Goal: Task Accomplishment & Management: Complete application form

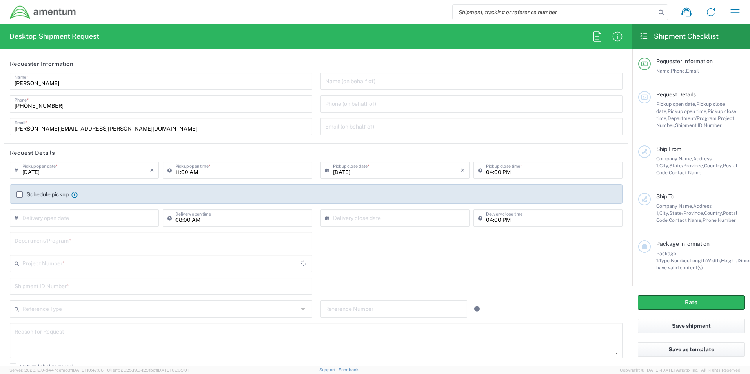
type input "[GEOGRAPHIC_DATA]"
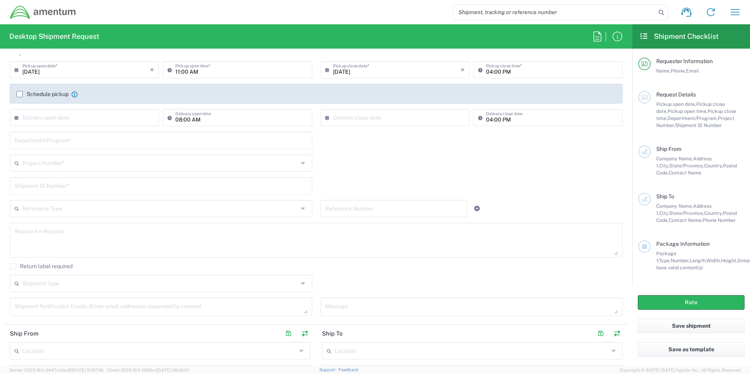
scroll to position [78, 0]
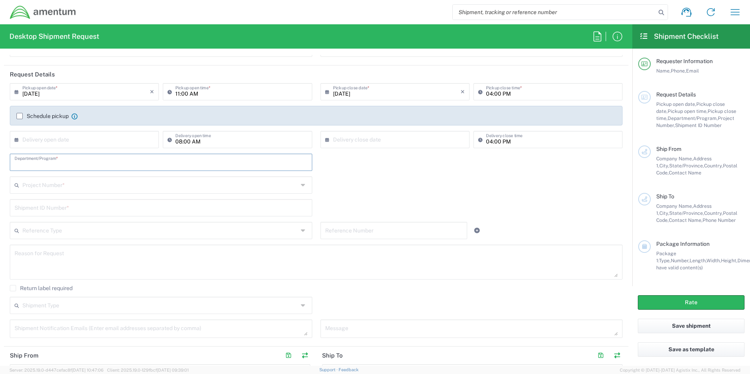
click at [130, 164] on input "text" at bounding box center [161, 162] width 293 height 14
type input "MSE"
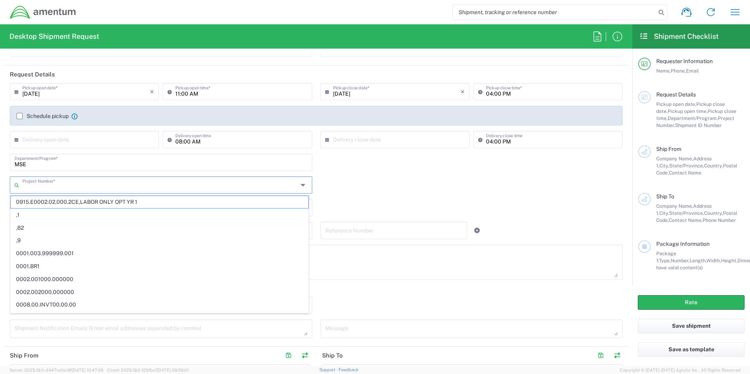
click at [88, 187] on input "text" at bounding box center [160, 185] width 276 height 14
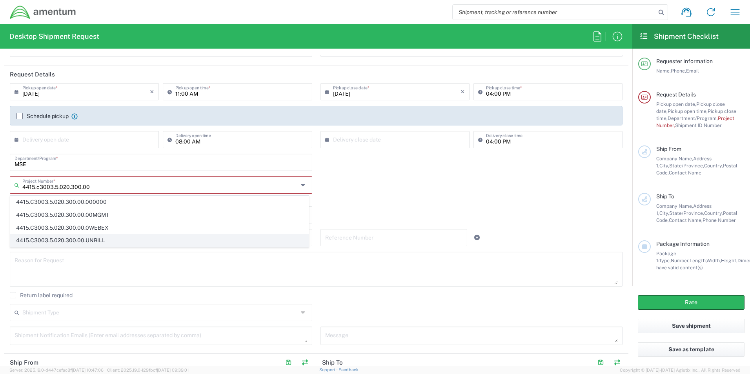
click at [84, 241] on span "4415.C3003.5.020.300.00.UNBILL" at bounding box center [160, 241] width 298 height 12
type input "4415.C3003.5.020.300.00.UNBILL"
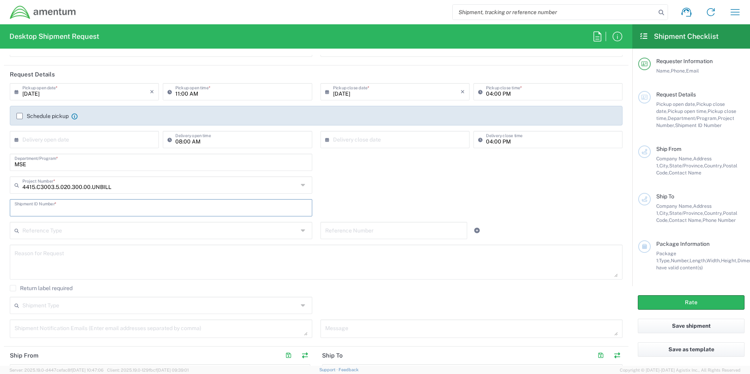
click at [138, 211] on input "text" at bounding box center [161, 207] width 293 height 14
type input "1"
click at [377, 204] on div "1 Shipment ID Number *" at bounding box center [316, 210] width 621 height 23
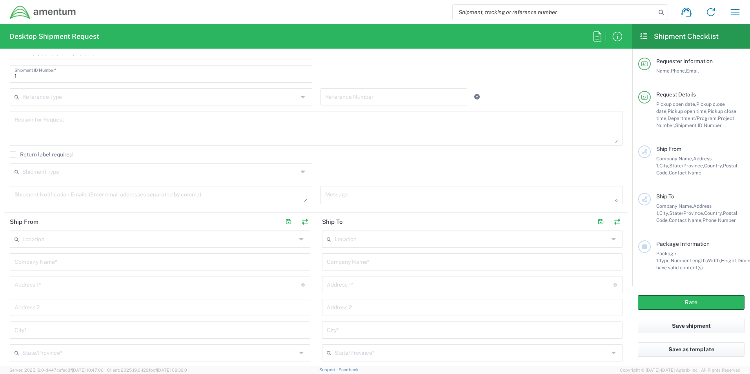
scroll to position [235, 0]
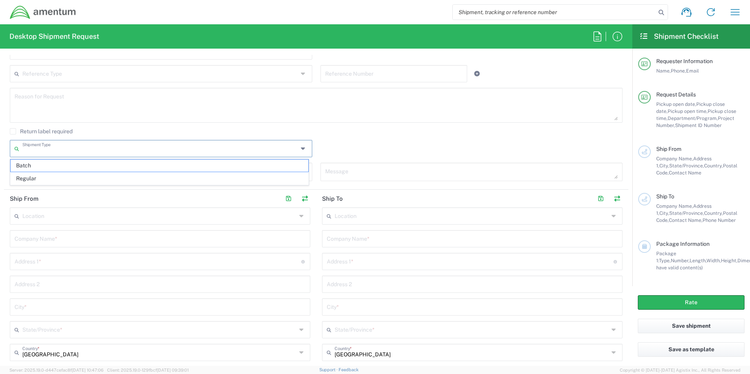
click at [278, 146] on input "text" at bounding box center [160, 148] width 276 height 14
click at [406, 142] on div "Shipment Type Batch Regular" at bounding box center [316, 151] width 621 height 23
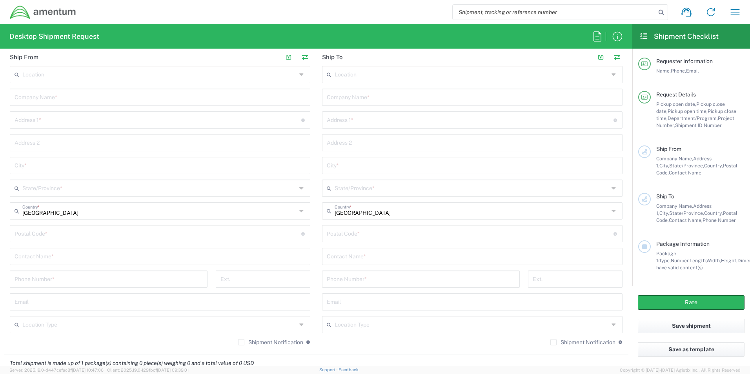
scroll to position [392, 0]
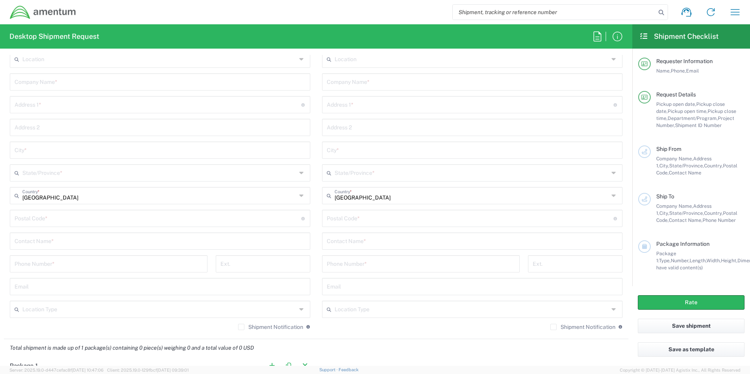
click at [75, 82] on input "text" at bounding box center [160, 82] width 291 height 14
type input "Amentum"
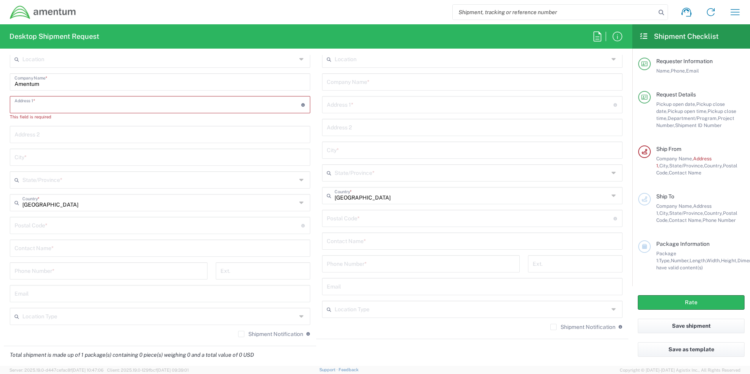
click at [100, 102] on input "text" at bounding box center [158, 104] width 287 height 14
paste input "[STREET_ADDRESS][PERSON_NAME]"
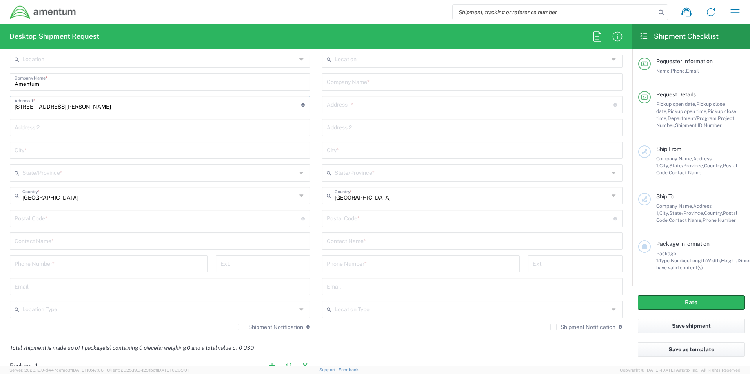
type input "[STREET_ADDRESS][PERSON_NAME]"
click at [40, 153] on input "text" at bounding box center [160, 150] width 291 height 14
paste input "Bruceton [PERSON_NAME]"
type input "Bruceton [PERSON_NAME]"
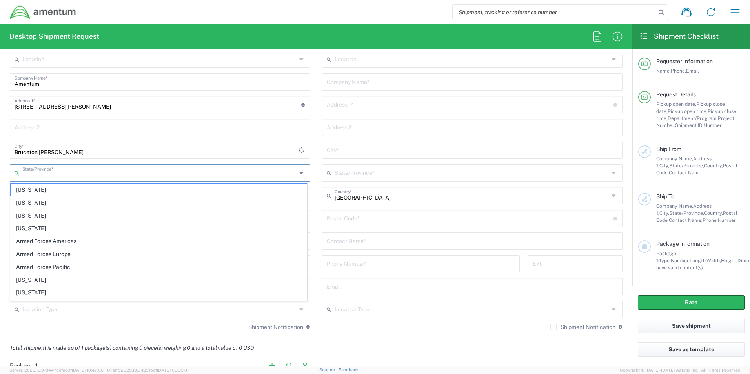
click at [44, 176] on input "text" at bounding box center [159, 173] width 274 height 14
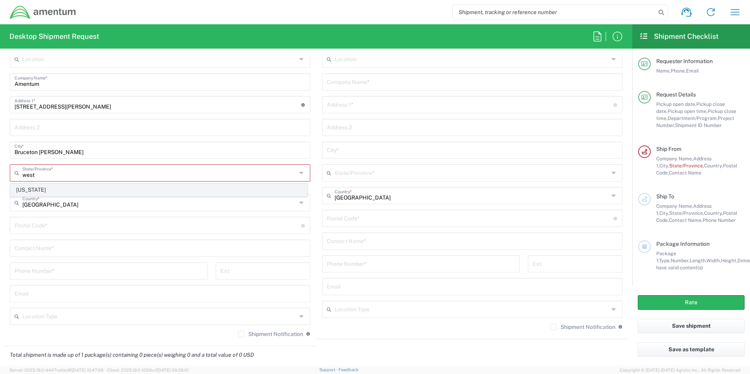
click at [31, 186] on span "[US_STATE]" at bounding box center [159, 190] width 296 height 12
type input "[US_STATE]"
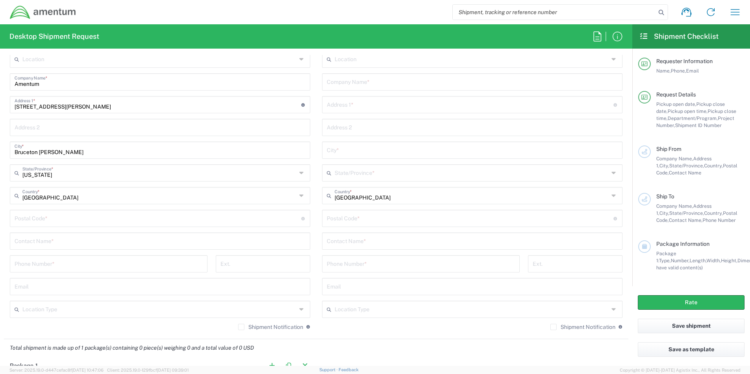
click at [57, 220] on input "undefined" at bounding box center [158, 218] width 287 height 14
type input "26525"
click at [62, 242] on input "text" at bounding box center [160, 241] width 291 height 14
type input "[PERSON_NAME]"
type input "[PHONE_NUMBER]"
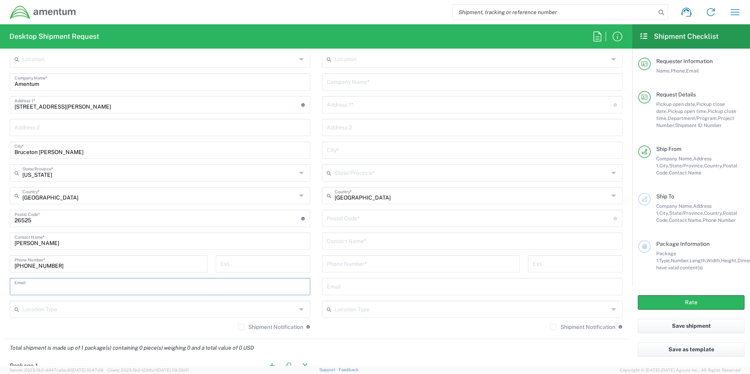
click at [88, 284] on input "text" at bounding box center [160, 286] width 291 height 14
paste input "[PERSON_NAME][DOMAIN_NAME][EMAIL_ADDRESS][PERSON_NAME][DOMAIN_NAME]"
type input "[PERSON_NAME][DOMAIN_NAME][EMAIL_ADDRESS][PERSON_NAME][DOMAIN_NAME]"
click at [171, 311] on input "text" at bounding box center [159, 309] width 274 height 14
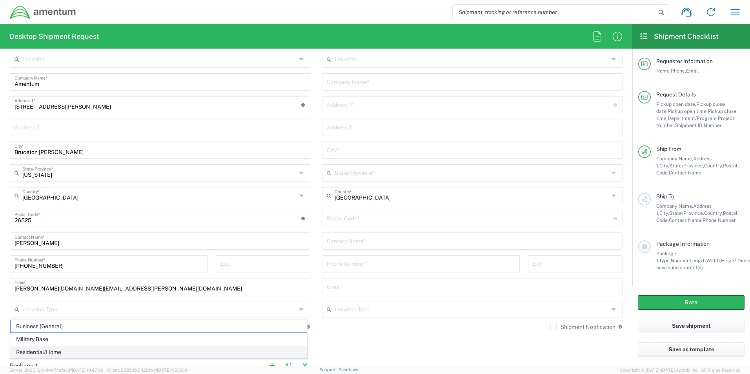
click at [51, 349] on span "Residential/Home" at bounding box center [159, 352] width 296 height 12
type input "Residential/Home"
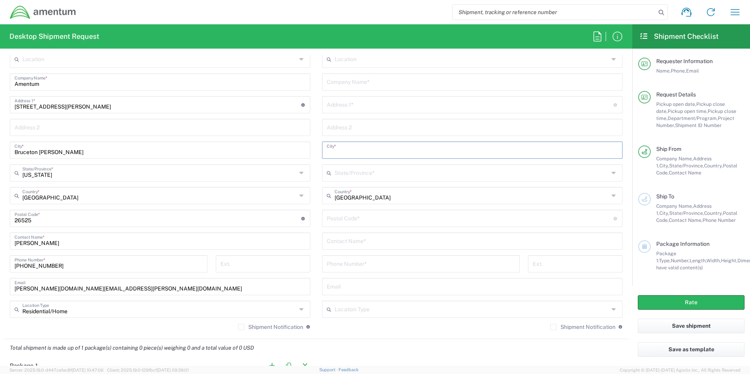
click at [364, 154] on input "text" at bounding box center [472, 150] width 291 height 14
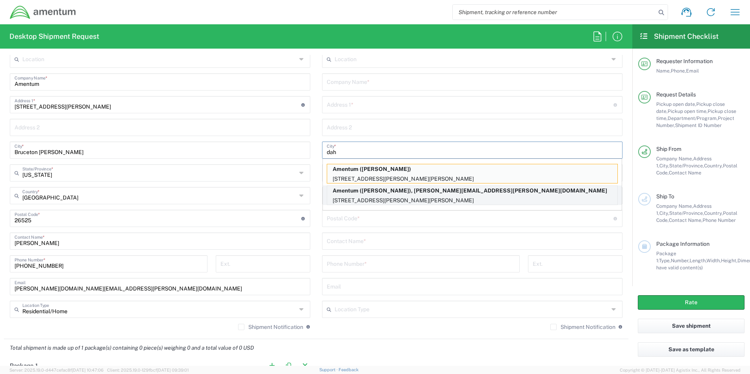
type input "dah"
click at [381, 200] on p "[STREET_ADDRESS][PERSON_NAME][PERSON_NAME]" at bounding box center [472, 201] width 290 height 10
type input "Amentum"
type input "[STREET_ADDRESS][PERSON_NAME]"
type input "[PERSON_NAME]"
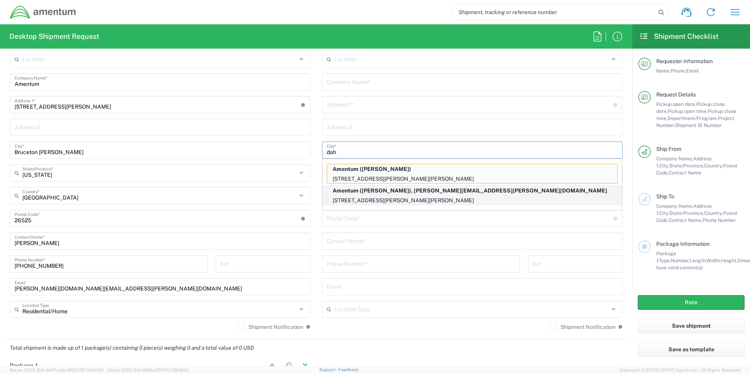
type input "[US_STATE]"
type input "22448"
type input "[PERSON_NAME]"
type input "[PHONE_NUMBER]"
type input "[PERSON_NAME][EMAIL_ADDRESS][PERSON_NAME][DOMAIN_NAME]"
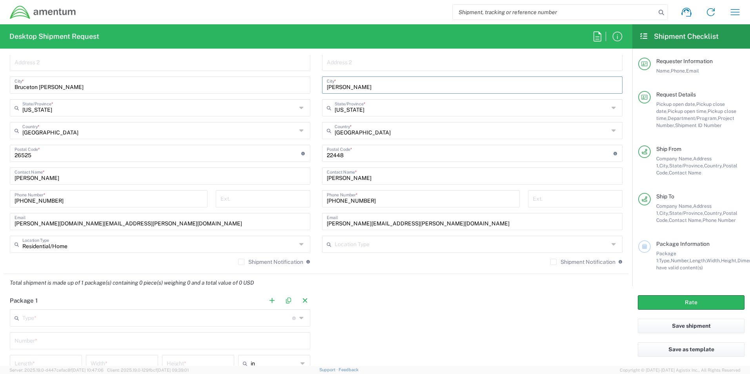
scroll to position [471, 0]
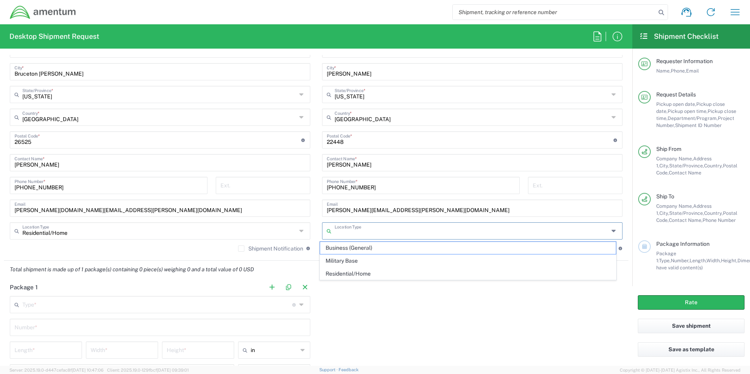
drag, startPoint x: 396, startPoint y: 228, endPoint x: 420, endPoint y: 252, distance: 34.1
click at [396, 228] on input "text" at bounding box center [472, 231] width 274 height 14
click at [366, 250] on span "Business (General)" at bounding box center [468, 248] width 296 height 12
type input "Business (General)"
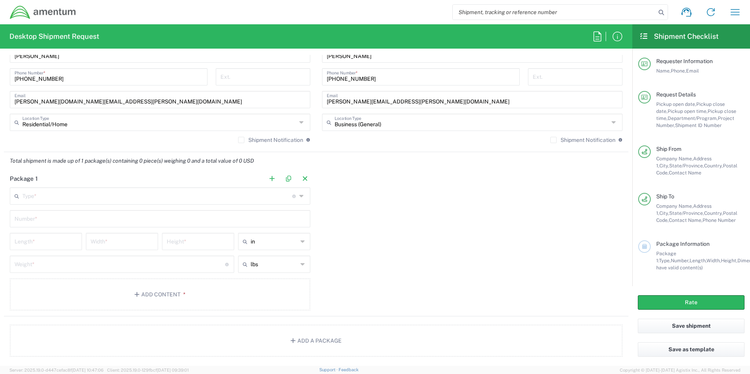
scroll to position [588, 0]
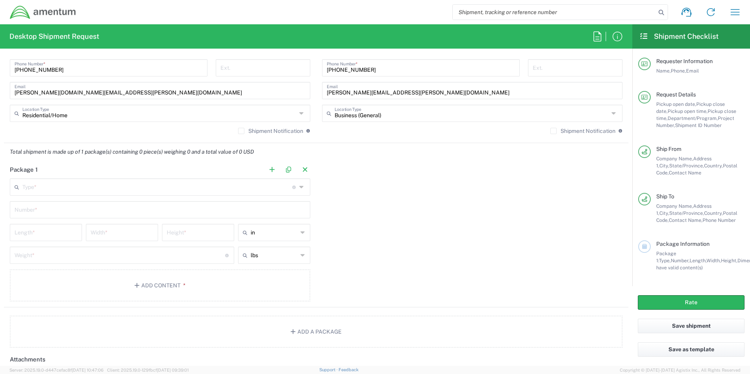
click at [248, 191] on input "text" at bounding box center [157, 187] width 270 height 14
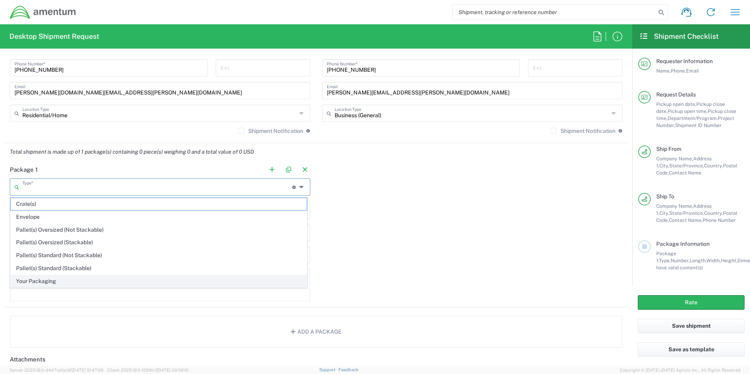
click at [47, 285] on span "Your Packaging" at bounding box center [159, 281] width 296 height 12
type input "Your Packaging"
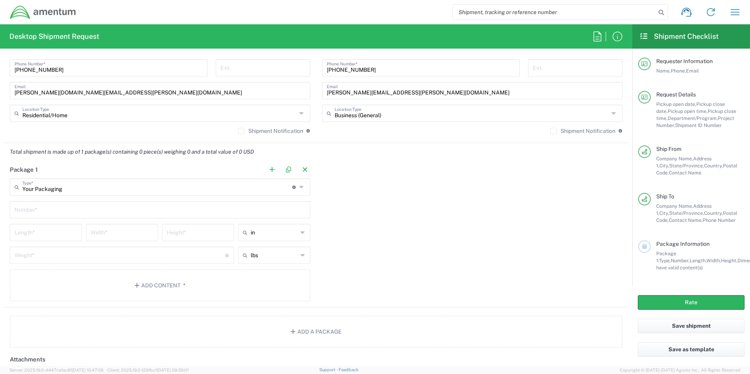
click at [44, 207] on input "text" at bounding box center [160, 209] width 291 height 14
type input "1"
click at [44, 232] on input "number" at bounding box center [46, 232] width 63 height 14
type input "18"
type input "15"
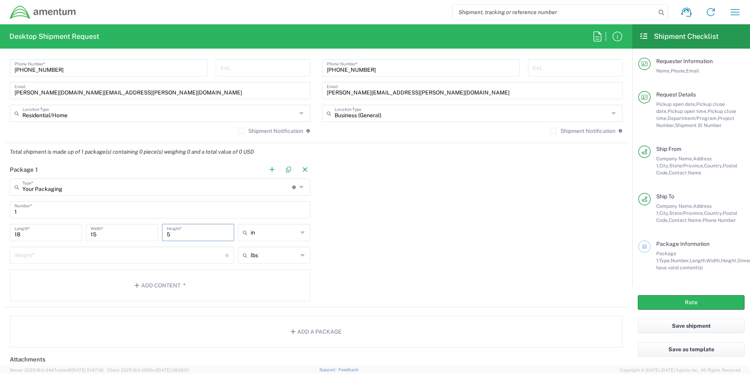
type input "5"
type input "in"
type input "9"
click at [393, 251] on div "Package 1 Your Packaging Type * Material used to package goods Crate(s) Envelop…" at bounding box center [316, 234] width 624 height 147
type input "lbs"
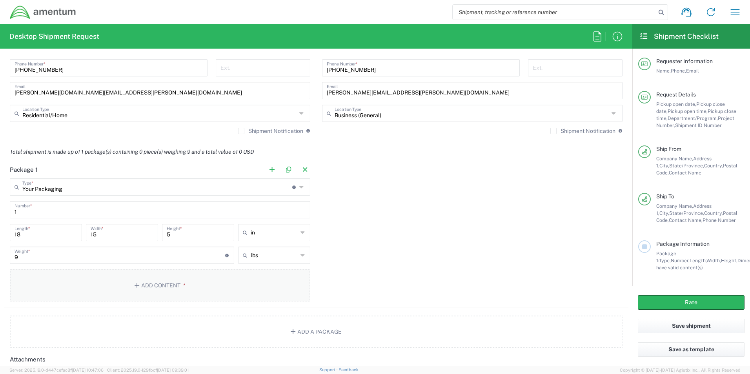
click at [266, 283] on button "Add Content *" at bounding box center [160, 285] width 300 height 32
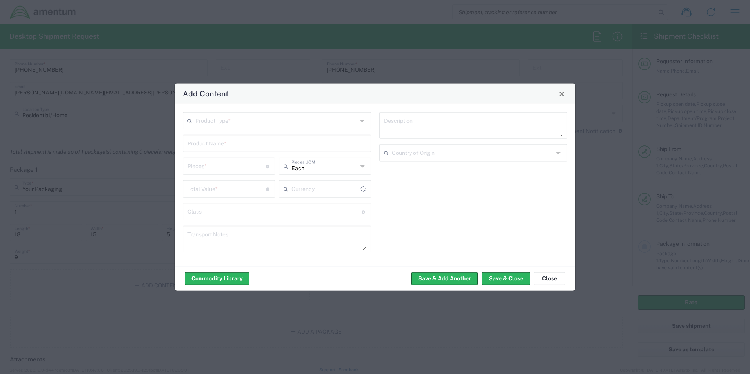
type input "US Dollar"
click at [289, 119] on input "text" at bounding box center [276, 120] width 162 height 14
click at [221, 147] on span "General Commodity" at bounding box center [277, 151] width 187 height 12
type input "General Commodity"
click at [225, 146] on input "text" at bounding box center [276, 143] width 179 height 14
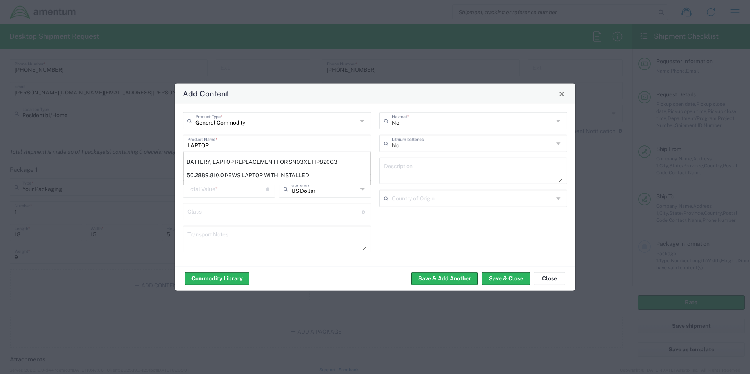
type input "LAPTOP"
click at [405, 236] on div "No Hazmat * No Lithium batteries Description Country of Origin" at bounding box center [473, 185] width 196 height 146
click at [249, 146] on input "LAPTOP" at bounding box center [276, 143] width 179 height 14
click at [236, 160] on input "number" at bounding box center [226, 166] width 78 height 14
type input "1"
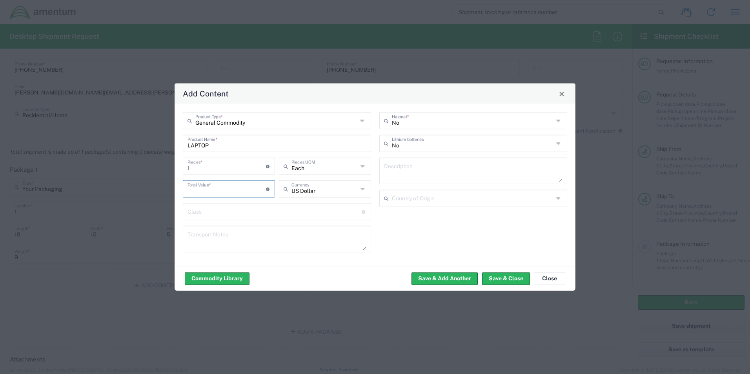
click at [246, 189] on input "number" at bounding box center [226, 189] width 78 height 14
type input "2000"
click at [462, 247] on div "No Hazmat * No Lithium batteries Description Country of Origin" at bounding box center [473, 185] width 196 height 146
click at [428, 142] on input "text" at bounding box center [473, 143] width 162 height 14
click at [397, 168] on span "Yes" at bounding box center [473, 173] width 187 height 12
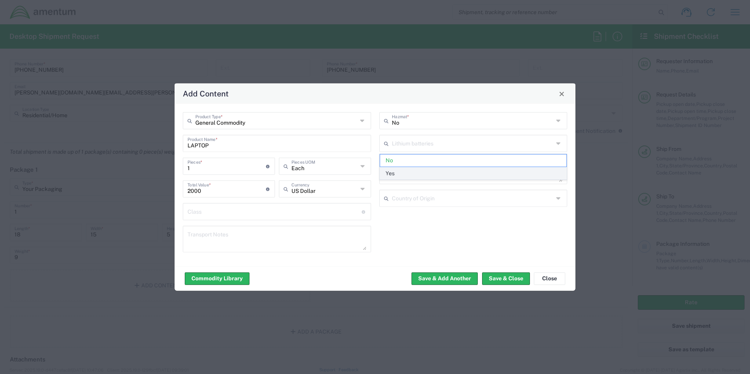
type input "Yes"
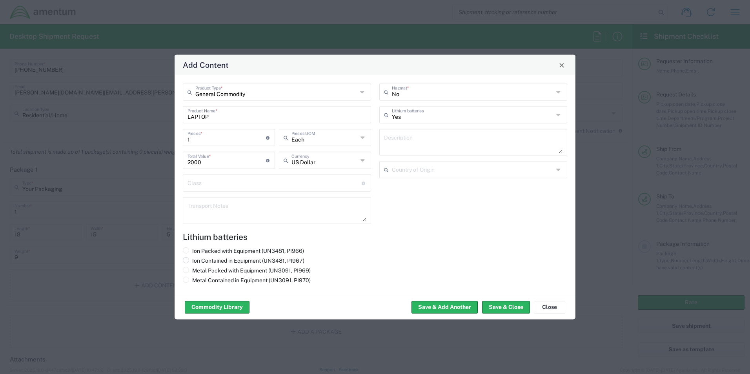
click at [195, 261] on input "Ion Contained in Equipment (UN3481, PI967)" at bounding box center [194, 259] width 5 height 5
radio input "true"
click at [512, 307] on button "Save & Close" at bounding box center [506, 307] width 48 height 13
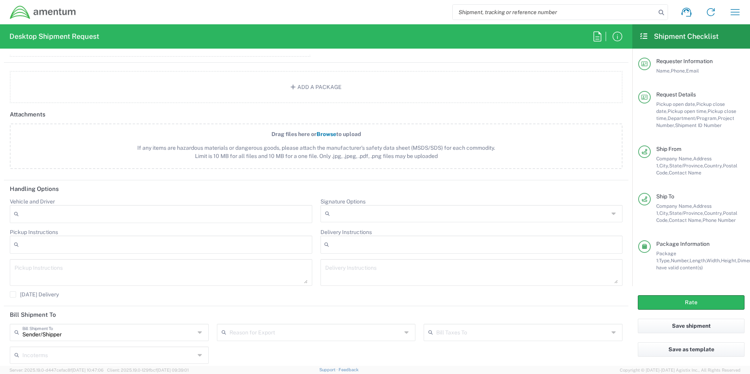
scroll to position [937, 0]
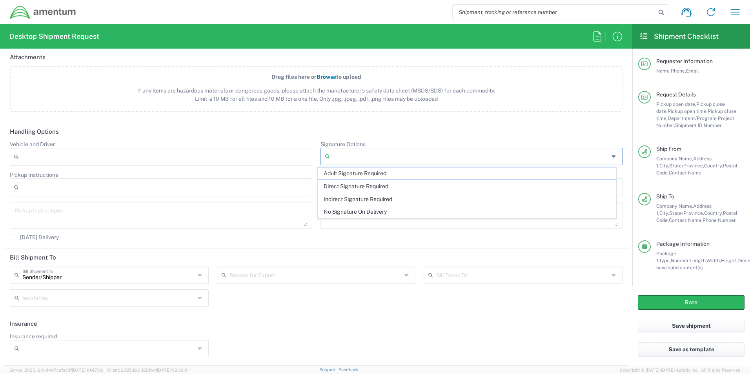
click at [391, 158] on input "Signature Options" at bounding box center [471, 156] width 276 height 13
click at [361, 172] on span "Adult Signature Required" at bounding box center [467, 173] width 298 height 12
type input "Adult Signature Required"
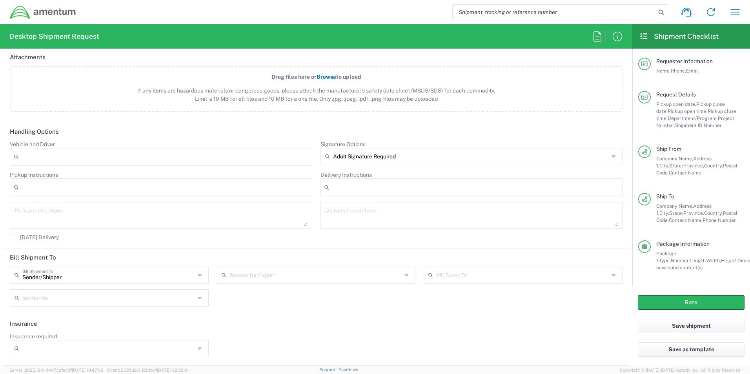
click at [184, 356] on div at bounding box center [109, 348] width 199 height 17
click at [140, 334] on span "Yes" at bounding box center [108, 333] width 195 height 12
type input "Yes"
click at [298, 347] on input "Insurance Value" at bounding box center [316, 348] width 189 height 13
type input "2000"
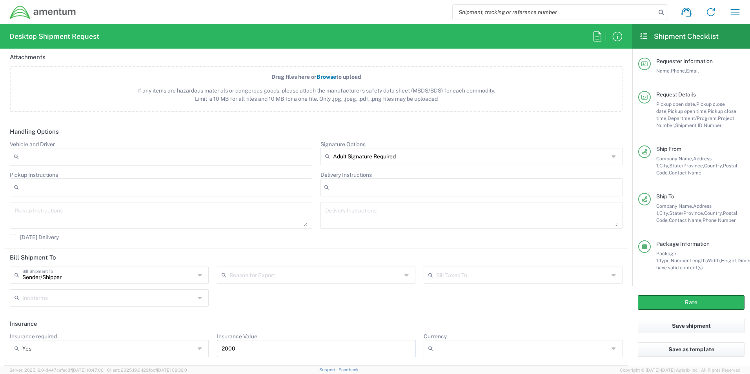
click at [480, 350] on input "Currency" at bounding box center [522, 348] width 173 height 13
click at [449, 334] on span "USD" at bounding box center [517, 333] width 195 height 12
type input "USD"
click at [397, 329] on header "Insurance" at bounding box center [316, 324] width 624 height 18
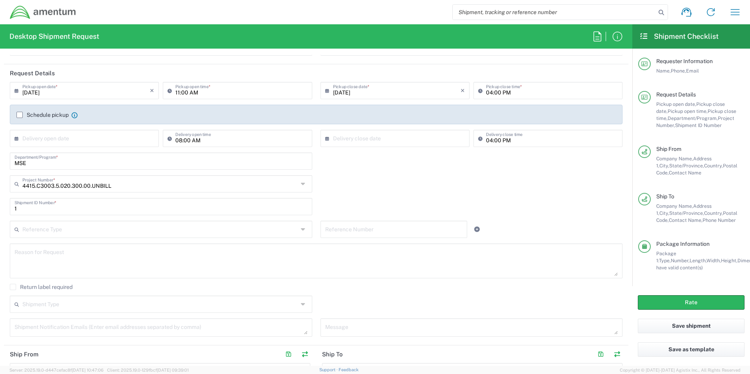
scroll to position [0, 0]
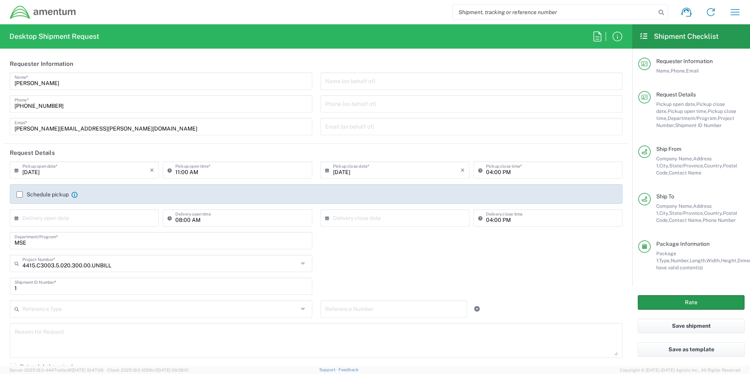
click at [694, 303] on button "Rate" at bounding box center [691, 302] width 107 height 15
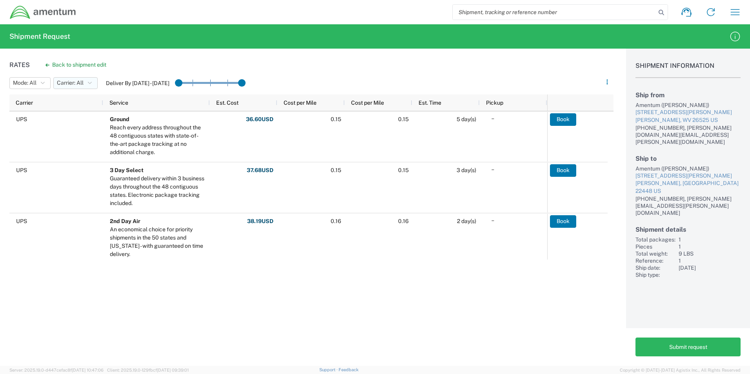
click at [94, 82] on button "Carrier: All" at bounding box center [75, 83] width 44 height 12
click at [81, 108] on span "FedEx Express" at bounding box center [99, 112] width 91 height 12
click at [123, 84] on span "Carrier: All, FedEx Express" at bounding box center [90, 82] width 67 height 7
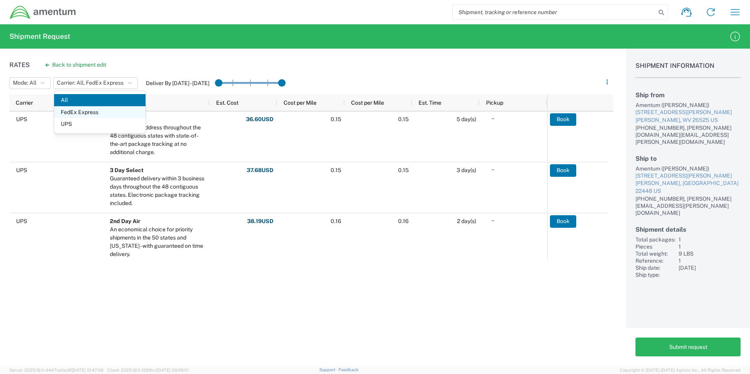
click at [84, 111] on span "FedEx Express" at bounding box center [99, 112] width 91 height 12
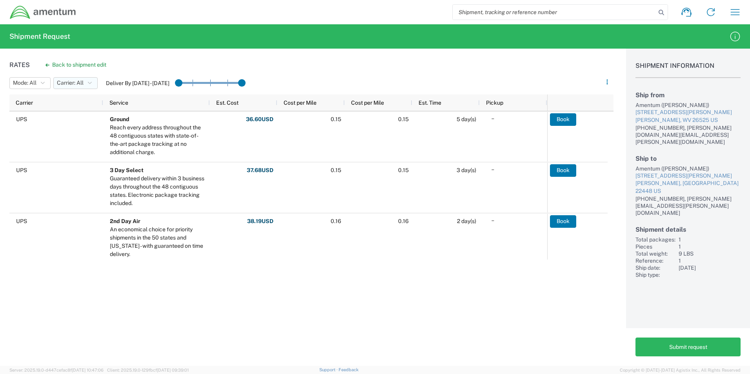
click at [92, 83] on icon "button" at bounding box center [90, 82] width 4 height 5
click at [80, 116] on span "FedEx Express" at bounding box center [99, 112] width 91 height 12
click at [96, 85] on span "Carrier: All, FedEx Express" at bounding box center [90, 82] width 67 height 7
click at [84, 102] on span "All" at bounding box center [99, 100] width 91 height 12
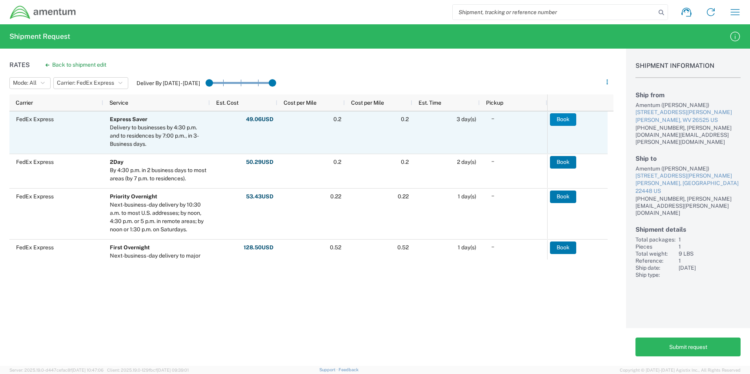
click at [567, 120] on button "Book" at bounding box center [563, 119] width 26 height 13
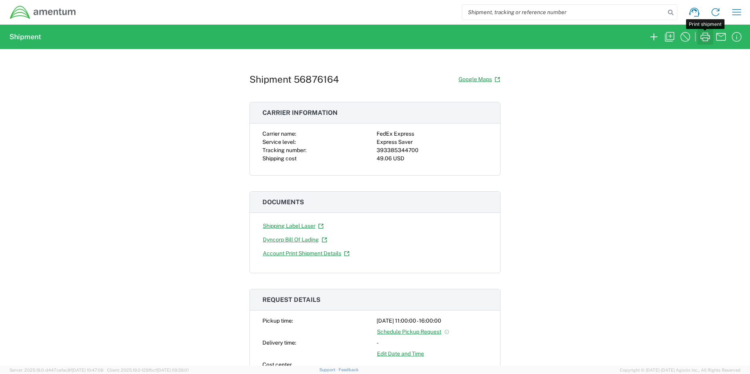
click at [703, 36] on icon "button" at bounding box center [705, 37] width 13 height 13
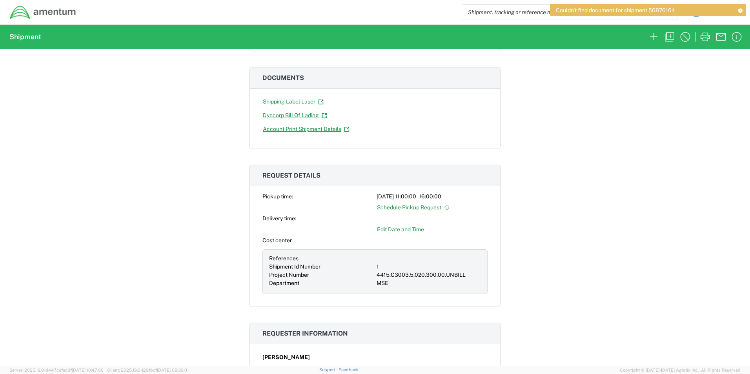
scroll to position [55, 0]
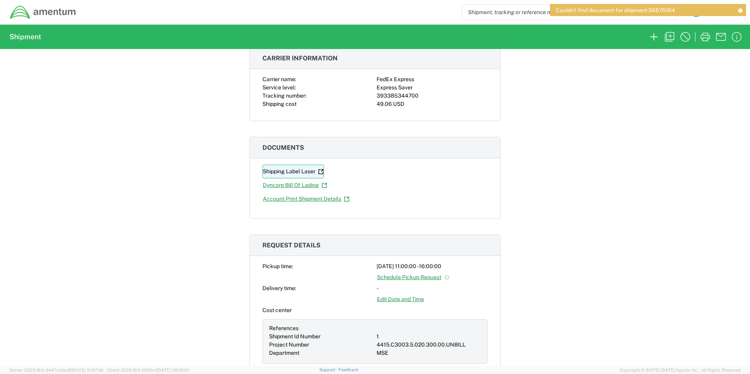
click at [296, 169] on link "Shipping Label Laser" at bounding box center [293, 172] width 62 height 14
click at [158, 128] on div "Shipment 56876164 Google Maps Carrier information Carrier name: FedEx Express S…" at bounding box center [375, 207] width 750 height 317
